Goal: Browse casually: Explore the website without a specific task or goal

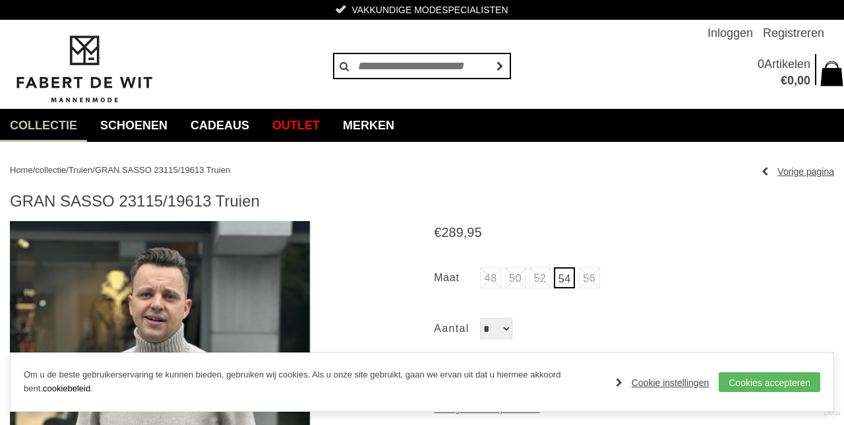
click at [92, 171] on span "Truien" at bounding box center [81, 170] width 24 height 10
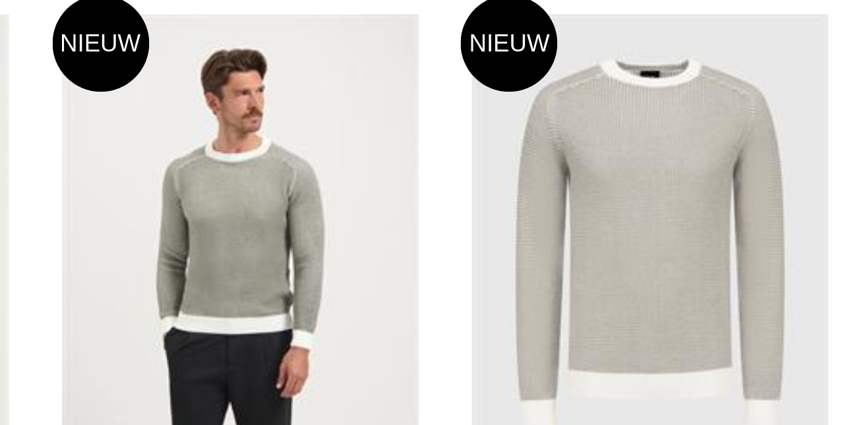
scroll to position [1460, 0]
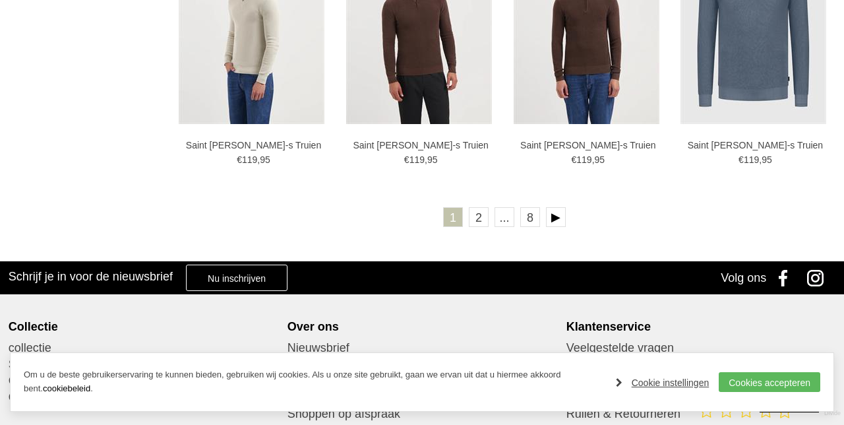
click at [565, 216] on link at bounding box center [556, 217] width 20 height 20
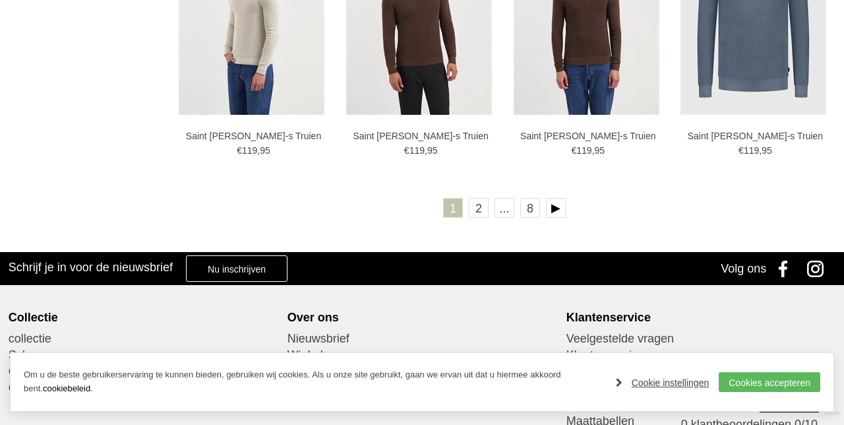
scroll to position [2526, 0]
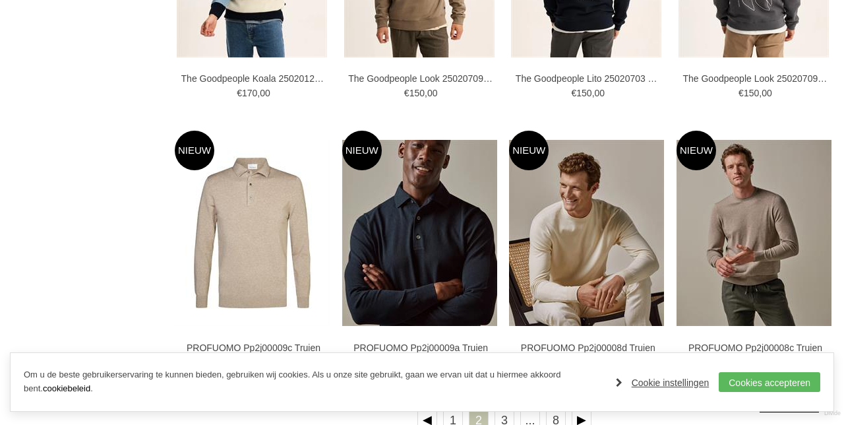
scroll to position [2253, 0]
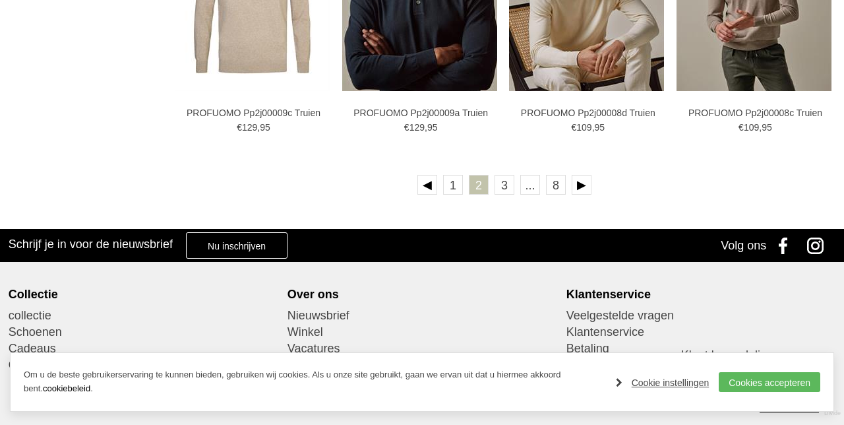
click at [589, 185] on link at bounding box center [582, 185] width 20 height 20
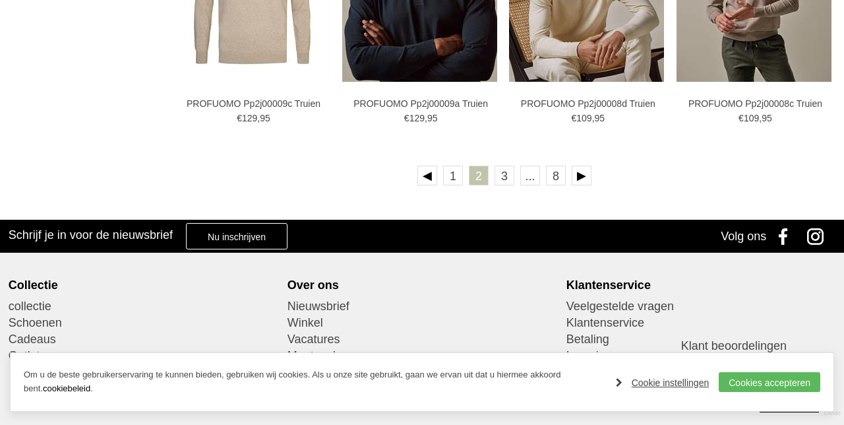
scroll to position [2542, 0]
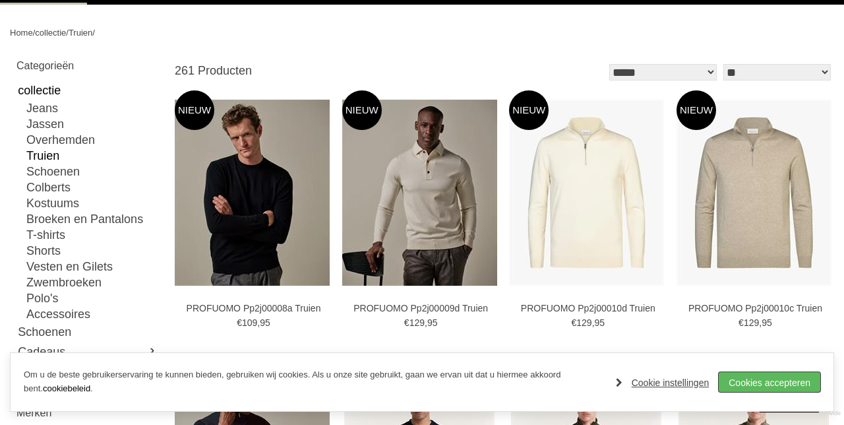
click at [762, 392] on link "Cookies accepteren" at bounding box center [770, 382] width 102 height 20
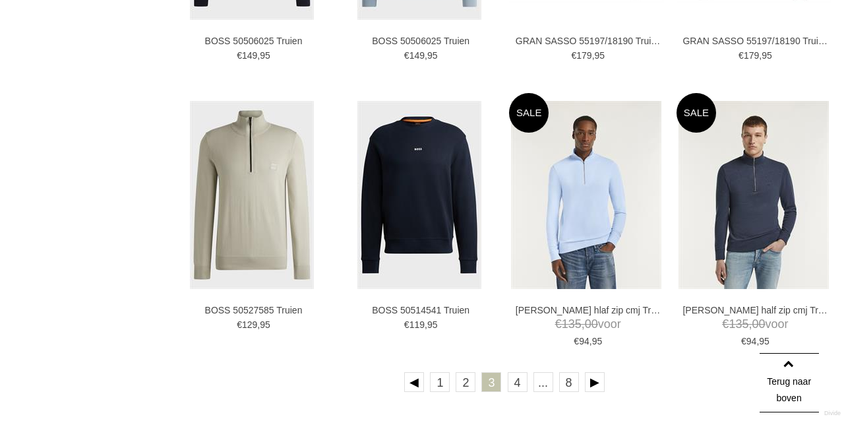
scroll to position [2292, 0]
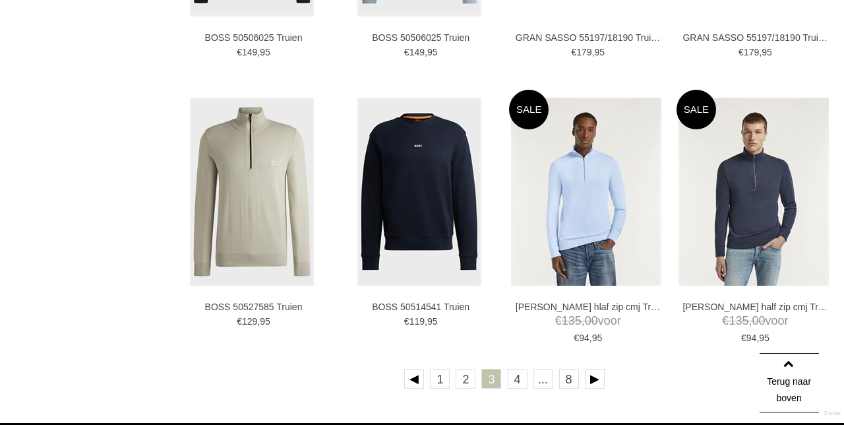
click at [603, 377] on link at bounding box center [595, 379] width 20 height 20
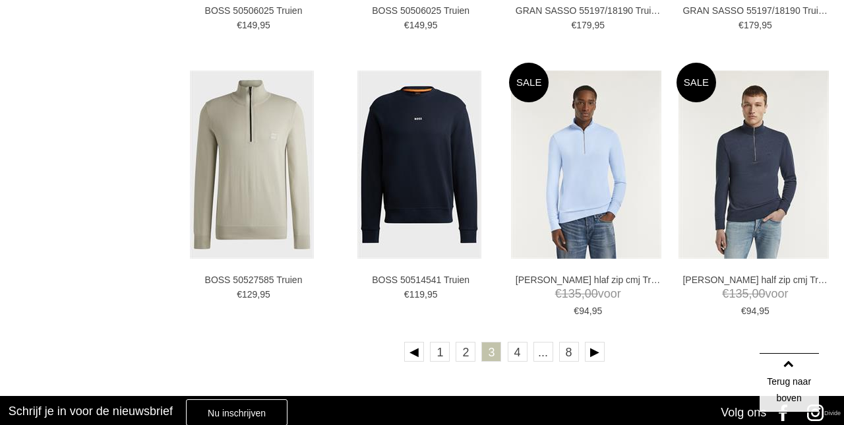
scroll to position [2348, 0]
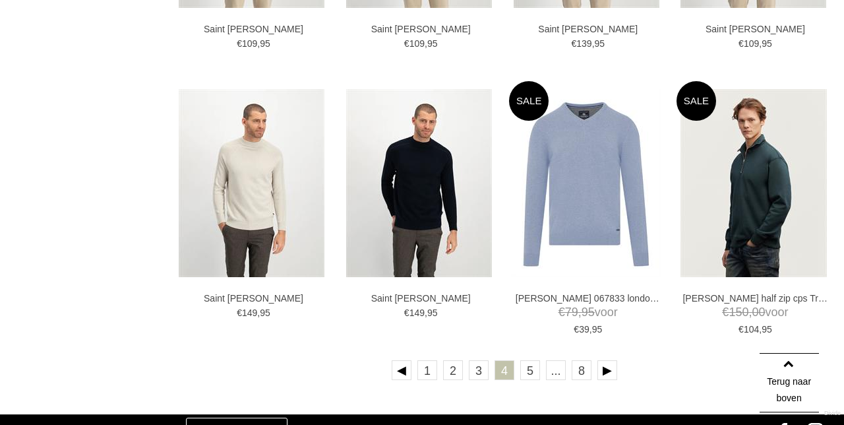
scroll to position [2302, 0]
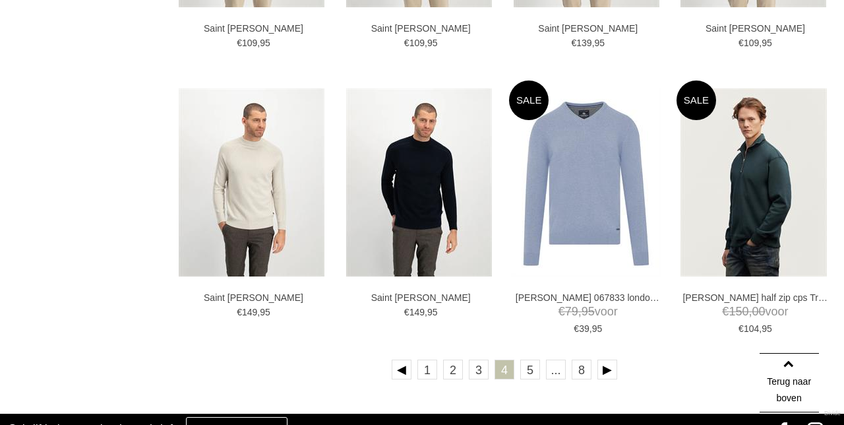
click at [613, 369] on link at bounding box center [607, 369] width 20 height 20
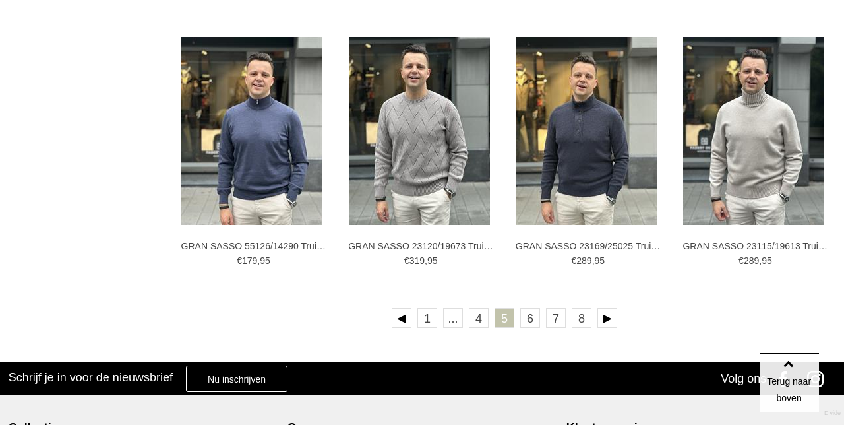
scroll to position [2353, 0]
click at [613, 319] on link at bounding box center [607, 318] width 20 height 20
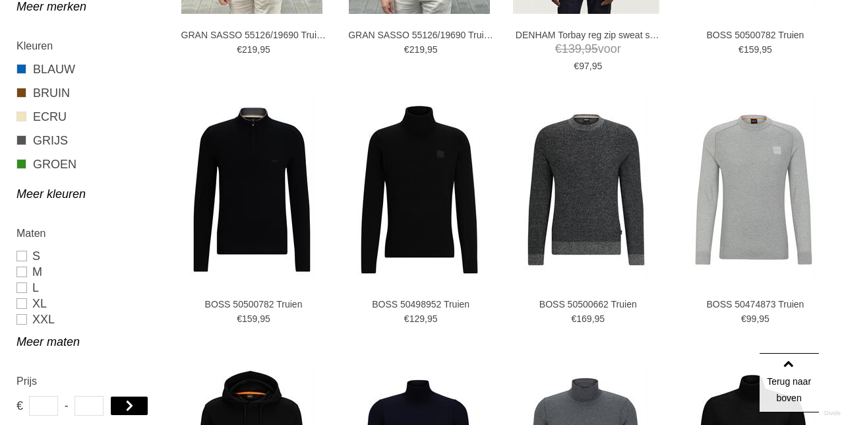
scroll to position [678, 0]
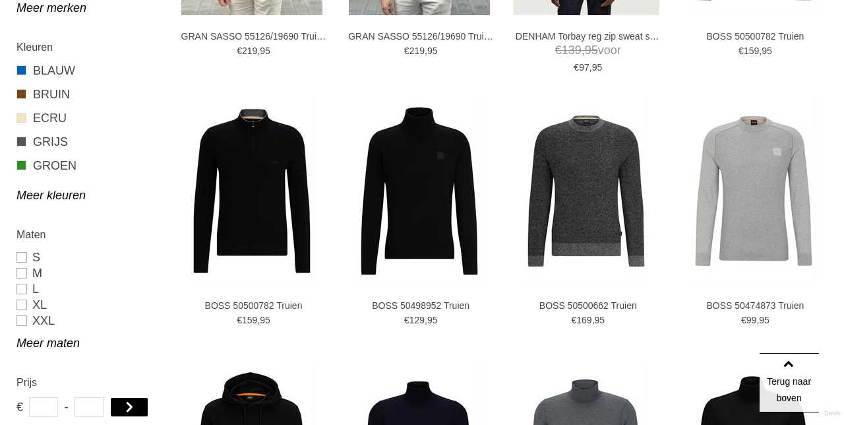
click at [0, 0] on img at bounding box center [0, 0] width 0 height 0
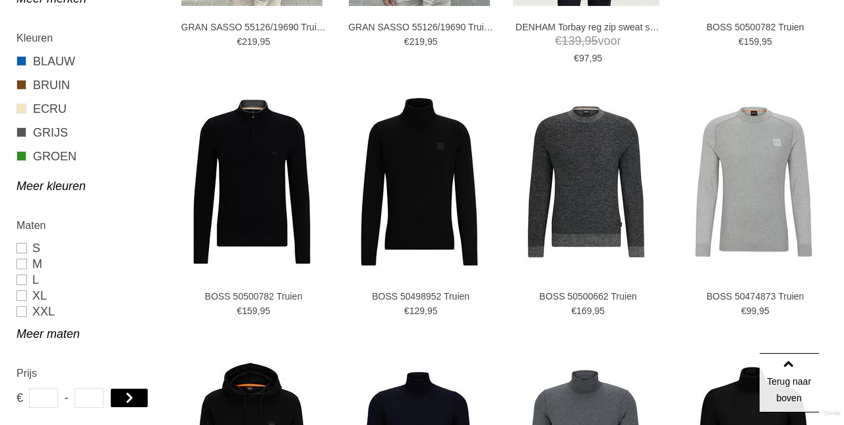
scroll to position [733, 0]
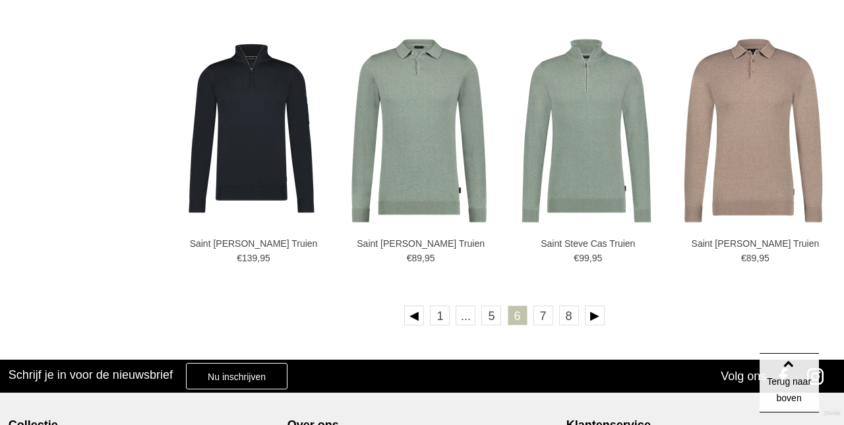
scroll to position [2361, 0]
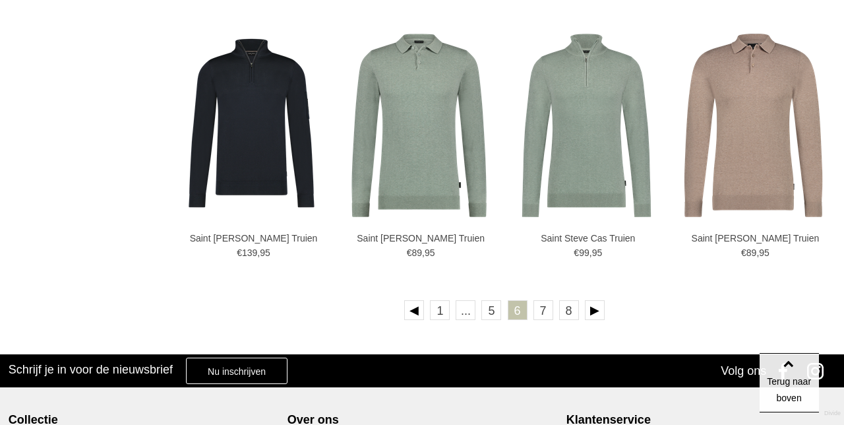
click at [600, 313] on link at bounding box center [595, 310] width 20 height 20
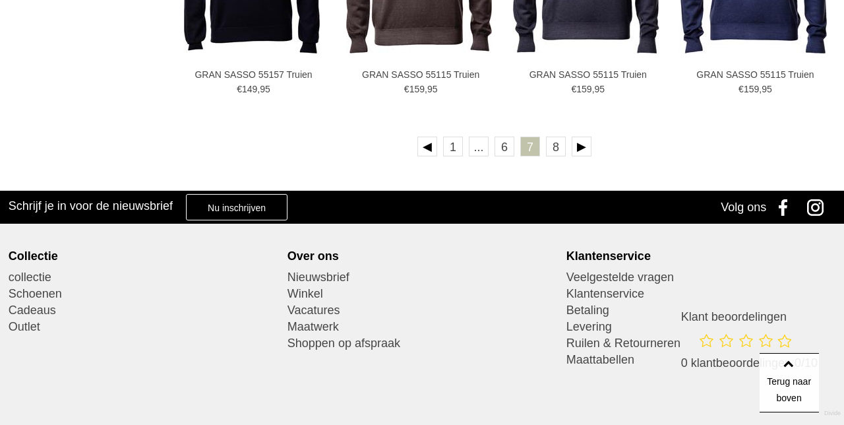
click at [582, 142] on link at bounding box center [582, 147] width 20 height 20
